Goal: Transaction & Acquisition: Purchase product/service

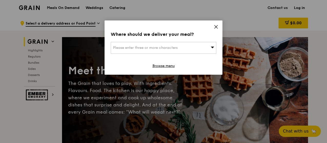
click at [216, 27] on icon at bounding box center [216, 26] width 3 height 3
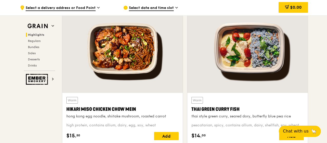
scroll to position [154, 0]
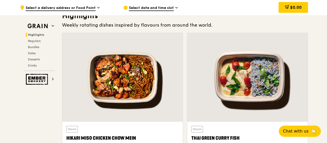
click at [280, 79] on div at bounding box center [247, 77] width 120 height 89
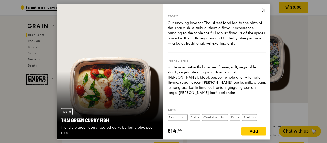
scroll to position [179, 0]
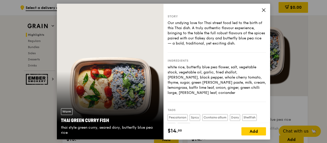
click at [262, 10] on icon at bounding box center [263, 10] width 5 height 5
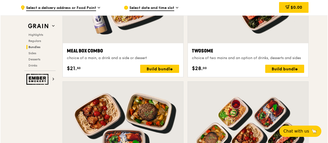
scroll to position [790, 0]
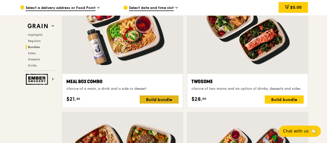
click at [155, 99] on div "Build bundle" at bounding box center [159, 100] width 39 height 8
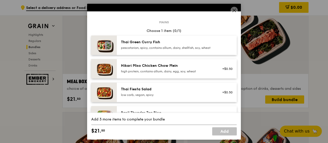
scroll to position [26, 0]
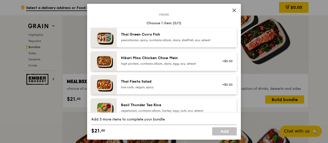
click at [204, 65] on div "Hikari Miso Chicken Chow Mein high protein, contains allium, dairy, egg, soy, w…" at bounding box center [167, 61] width 92 height 10
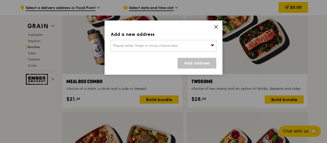
click at [213, 44] on icon at bounding box center [213, 45] width 4 height 4
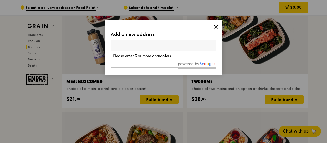
click at [214, 27] on icon at bounding box center [216, 27] width 5 height 5
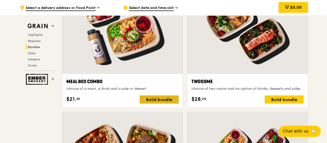
click at [164, 96] on div "Build bundle" at bounding box center [159, 100] width 39 height 8
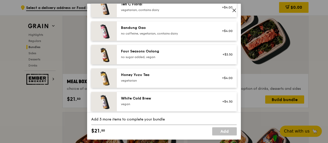
scroll to position [527, 0]
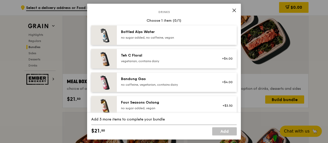
click at [161, 63] on div "vegetarian, contains dairy" at bounding box center [167, 61] width 92 height 4
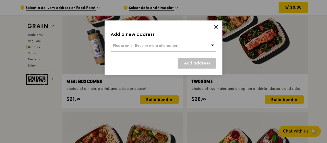
click at [218, 26] on div "Add a new address Please enter three or more characters Add address" at bounding box center [164, 48] width 118 height 54
click at [217, 26] on icon at bounding box center [216, 27] width 5 height 5
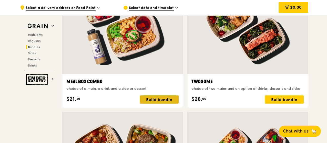
click at [162, 98] on div "Build bundle" at bounding box center [159, 100] width 39 height 8
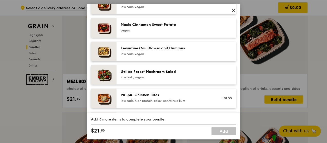
scroll to position [271, 0]
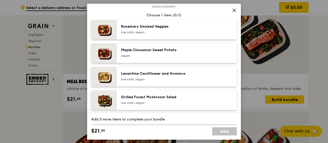
click at [234, 11] on icon at bounding box center [234, 10] width 3 height 3
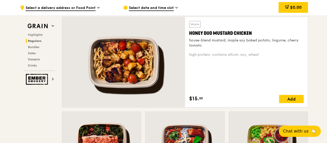
scroll to position [359, 0]
